Goal: Task Accomplishment & Management: Complete application form

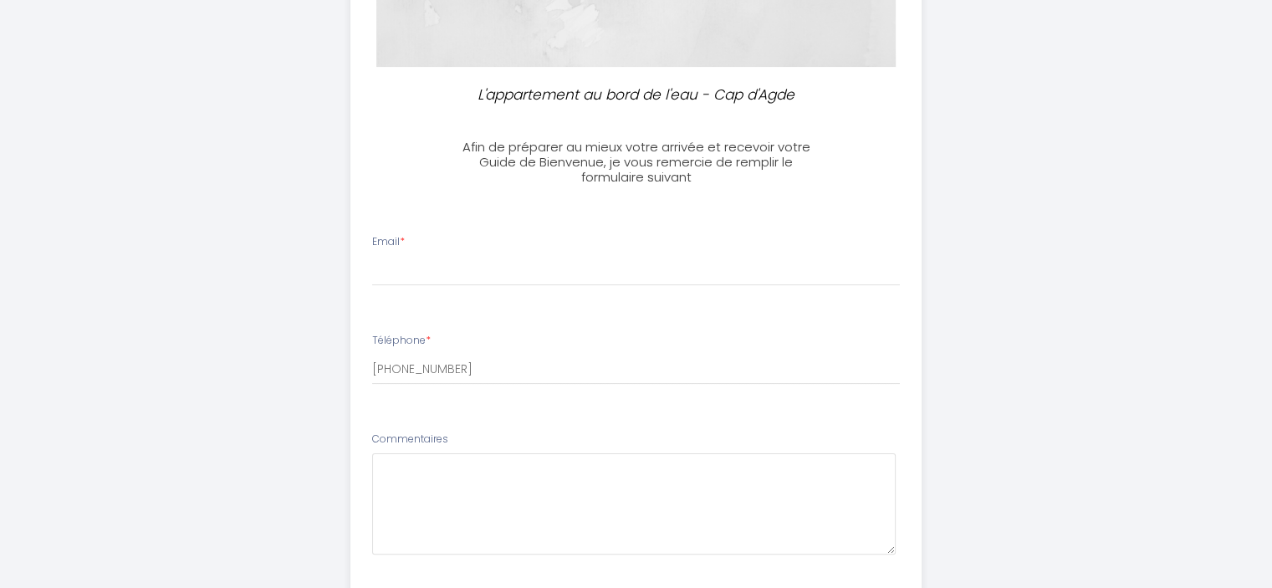
scroll to position [335, 0]
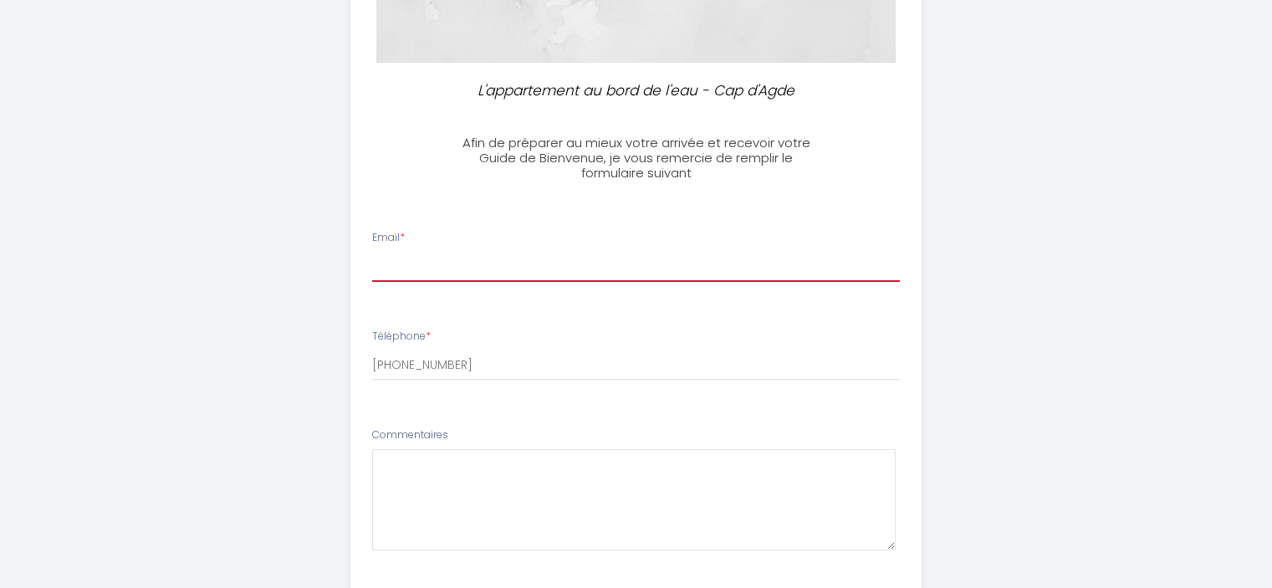
click at [399, 259] on input "Email *" at bounding box center [636, 267] width 528 height 30
type input "sylvie.maq@gmail.com"
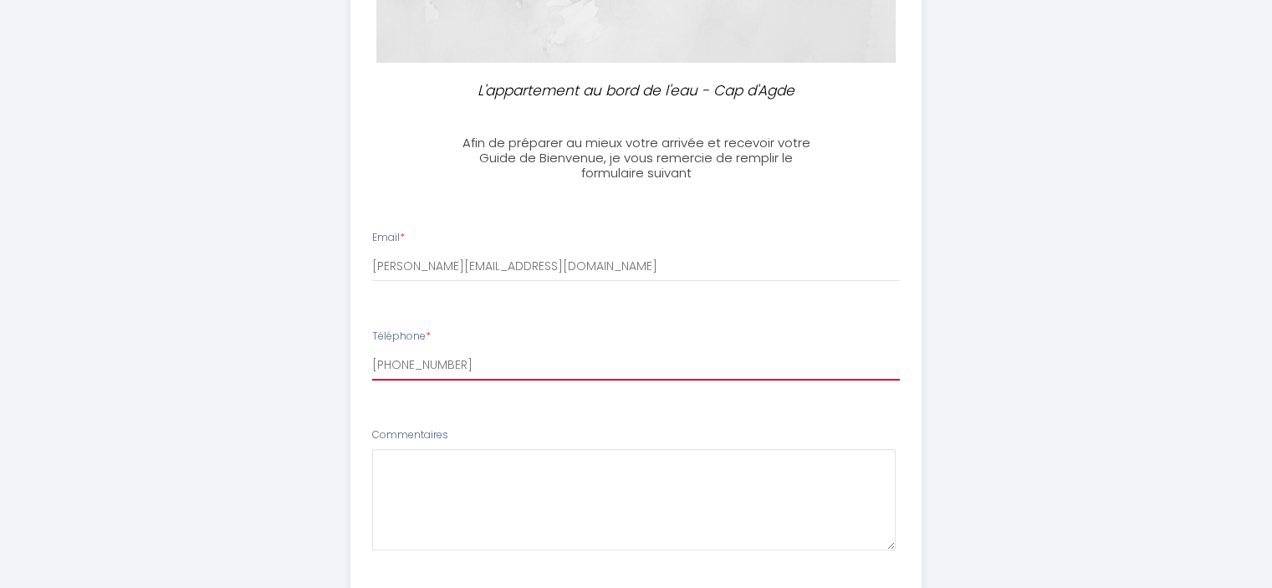
click at [479, 367] on input "[PHONE_NUMBER]" at bounding box center [636, 365] width 528 height 30
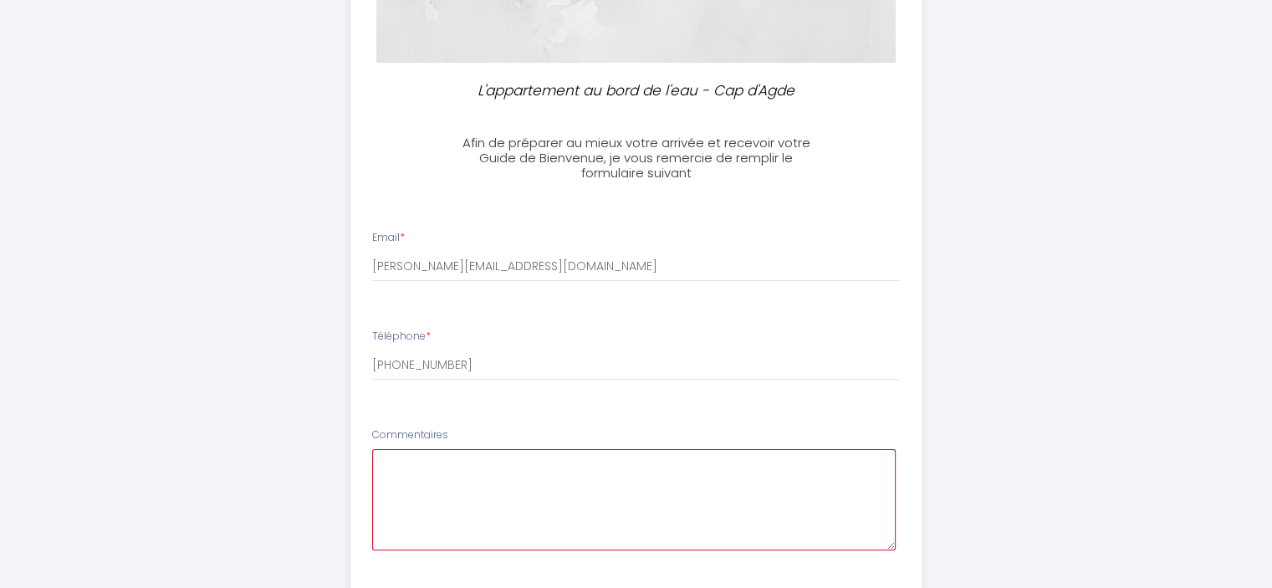
click at [419, 465] on textarea at bounding box center [634, 499] width 524 height 101
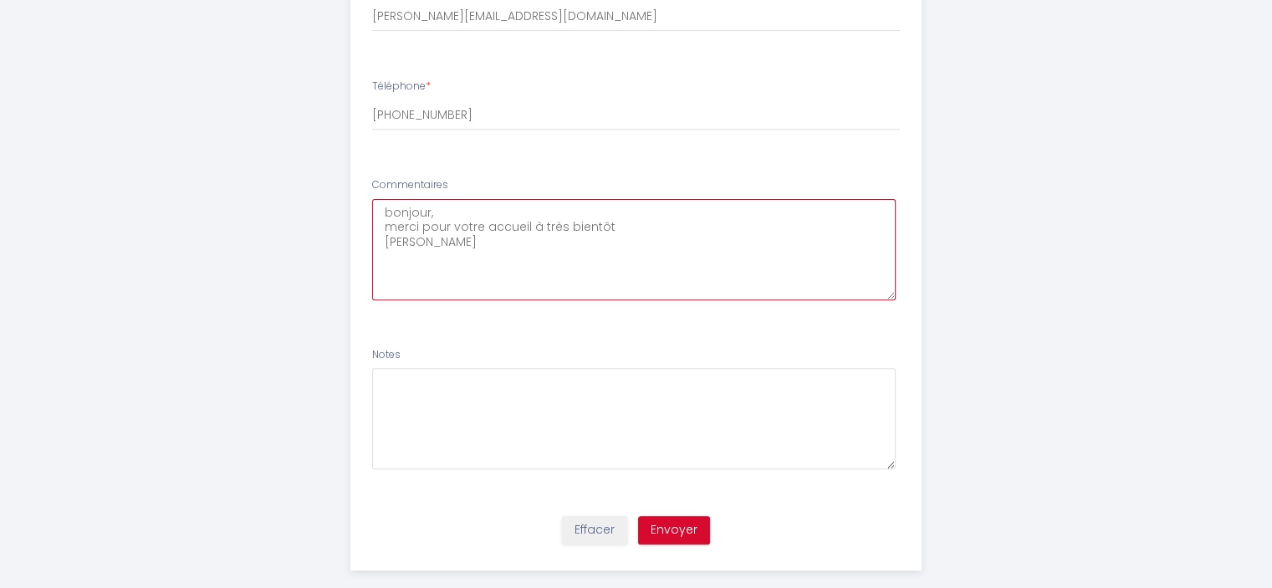
scroll to position [607, 0]
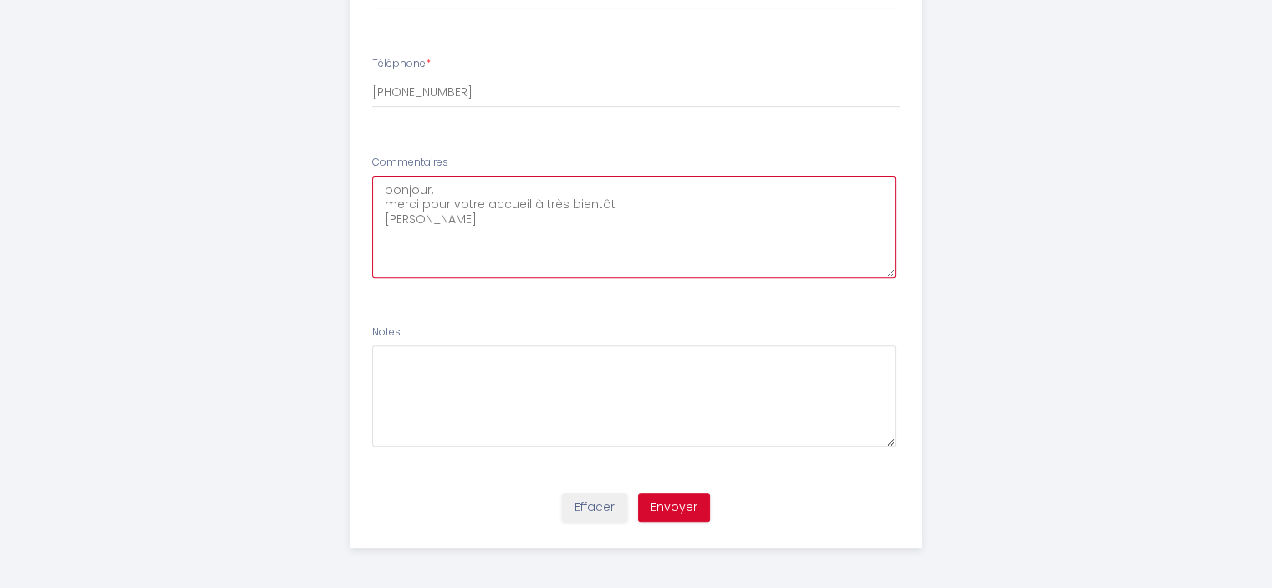
type textarea "bonjour, merci pour votre accueil à très bientôt sylvie"
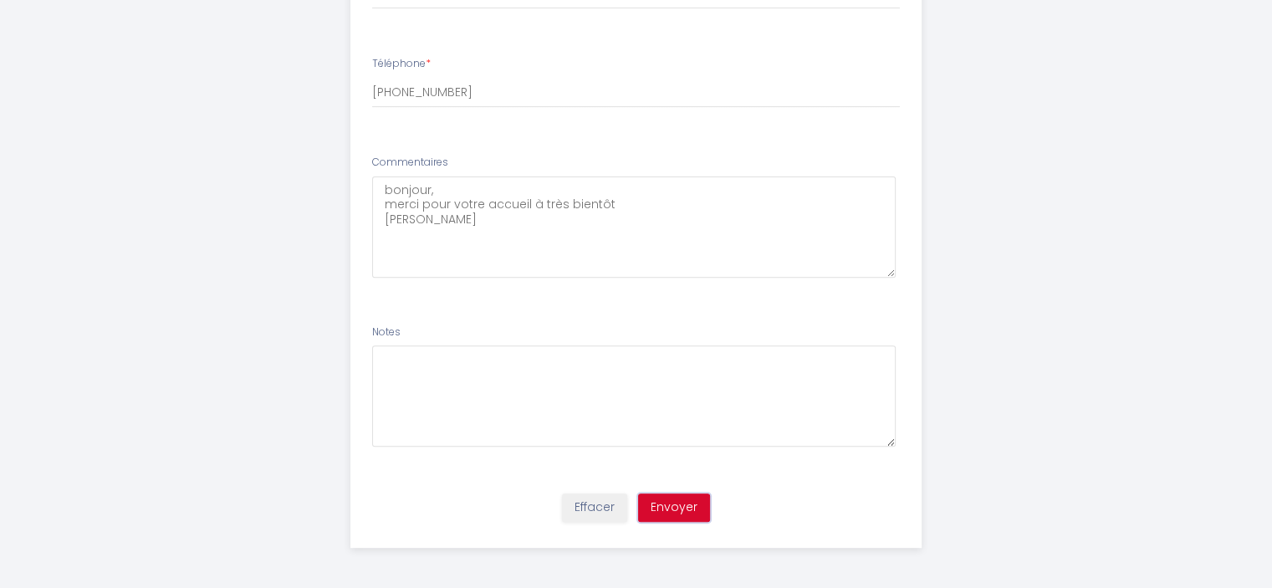
click at [686, 504] on button "Envoyer" at bounding box center [674, 508] width 72 height 28
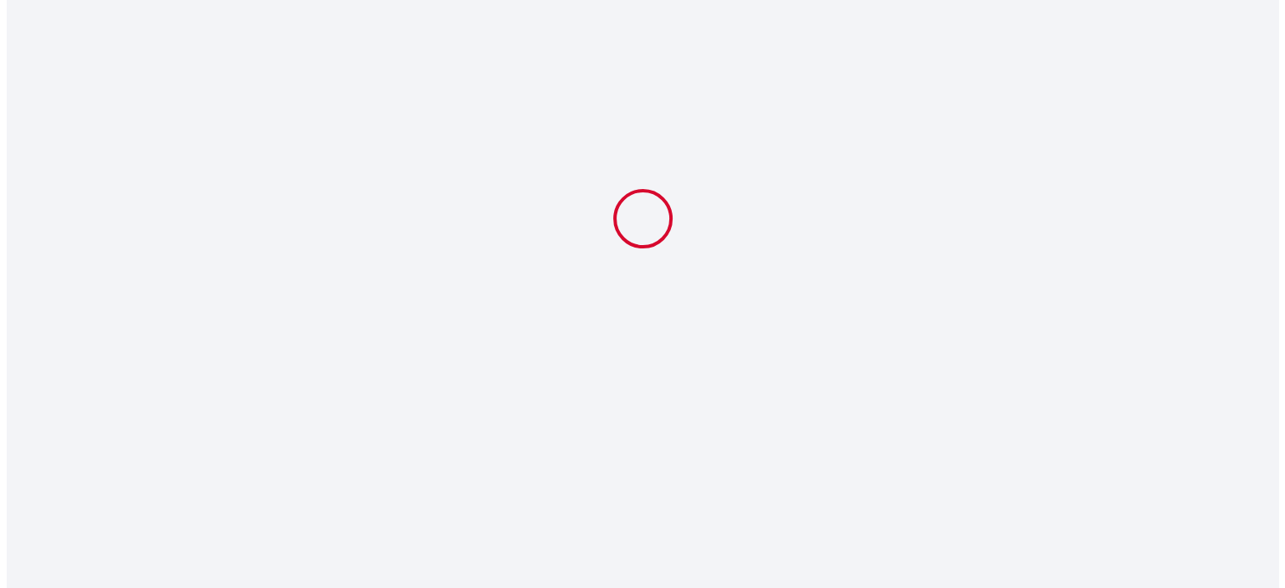
scroll to position [0, 0]
